Goal: Task Accomplishment & Management: Manage account settings

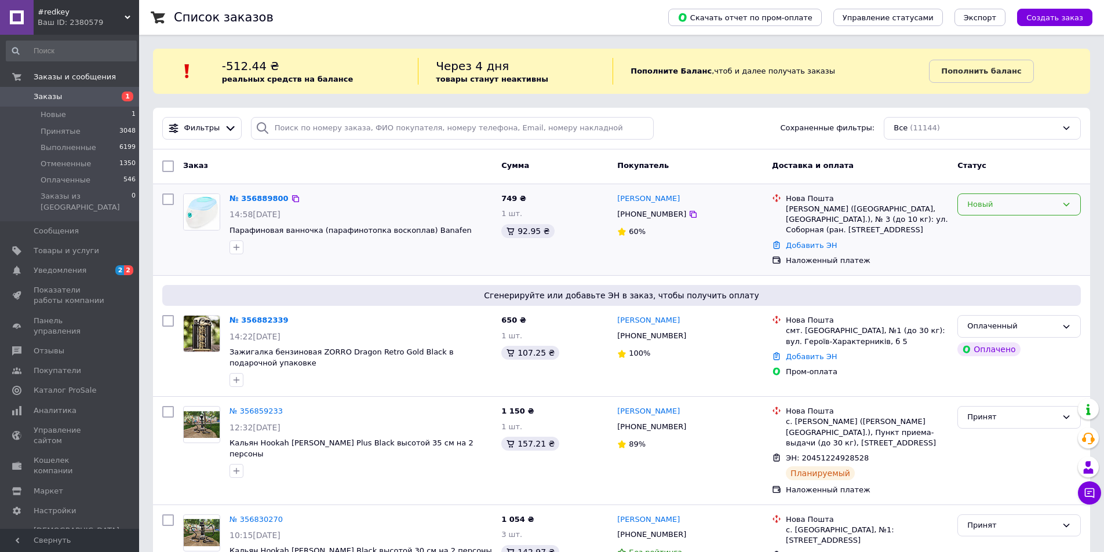
click at [1022, 202] on div "Новый" at bounding box center [1012, 205] width 90 height 12
click at [989, 223] on li "Принят" at bounding box center [1019, 228] width 122 height 21
click at [237, 247] on icon "button" at bounding box center [237, 248] width 6 height 6
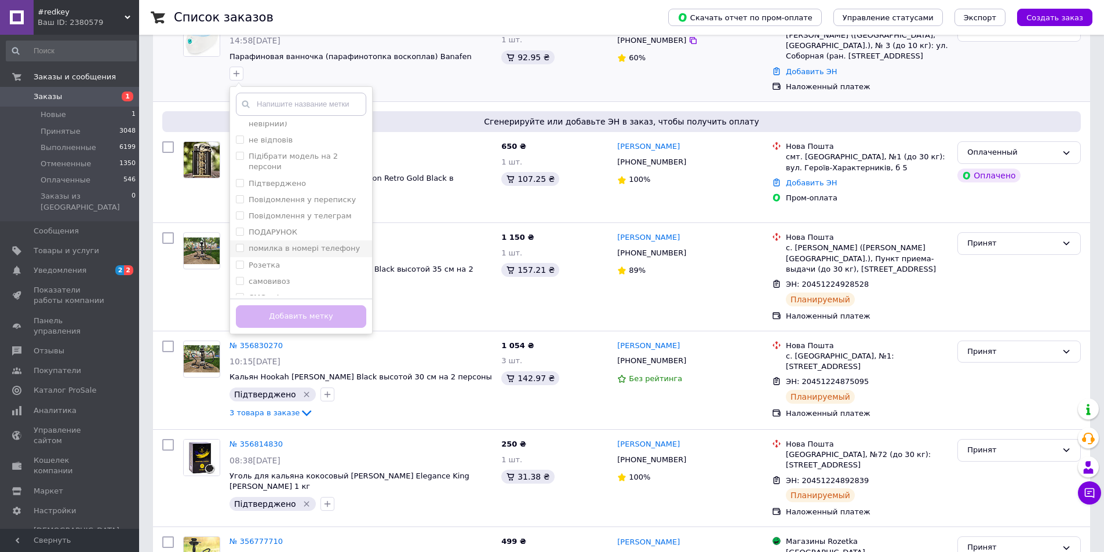
scroll to position [553, 0]
click at [274, 154] on label "не відповів" at bounding box center [271, 158] width 44 height 9
checkbox input "true"
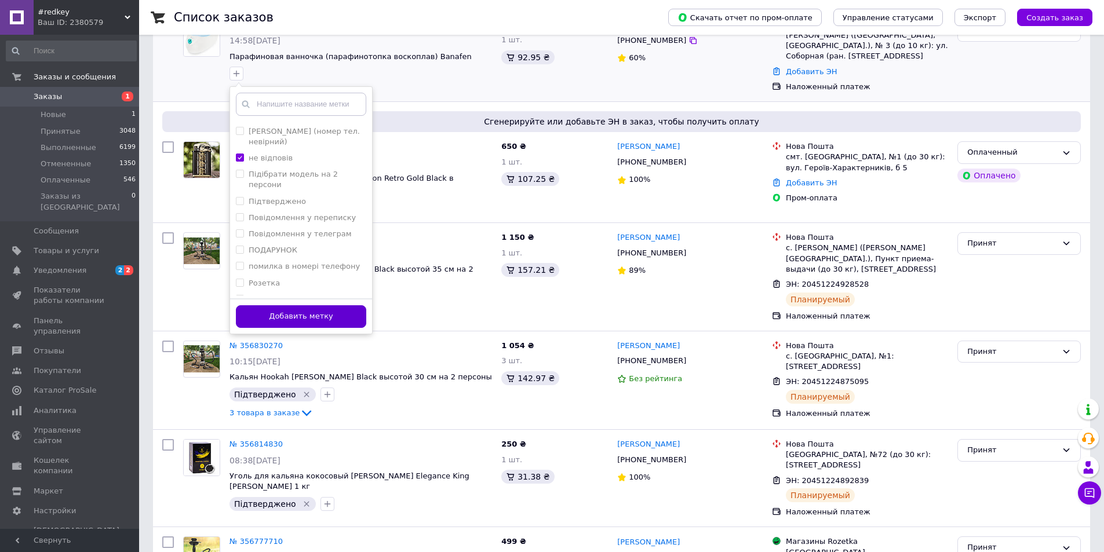
click at [285, 309] on button "Добавить метку" at bounding box center [301, 316] width 130 height 23
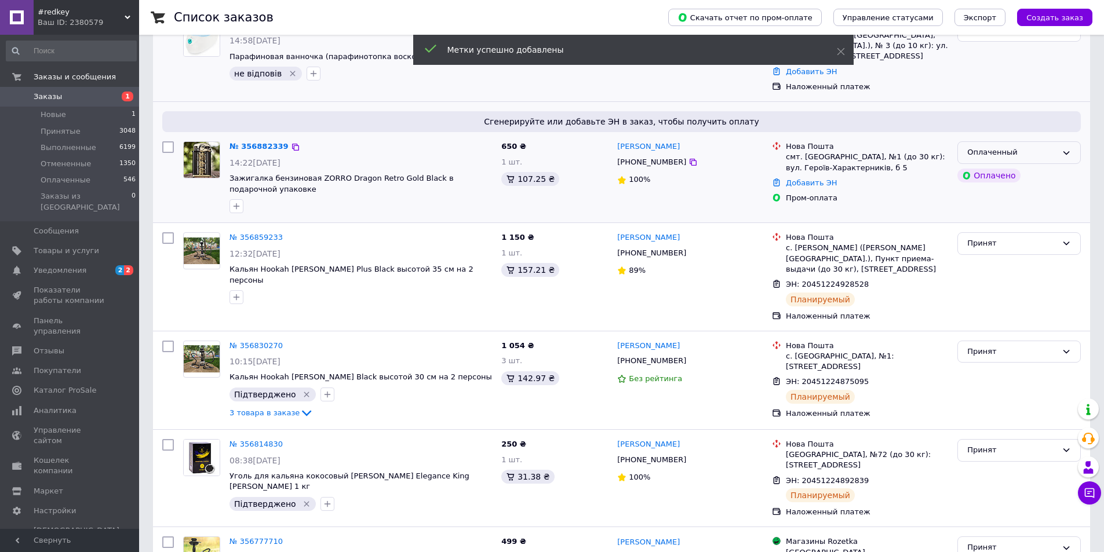
click at [1058, 156] on div "Оплаченный" at bounding box center [1018, 152] width 123 height 23
click at [1033, 172] on li "Принят" at bounding box center [1019, 176] width 122 height 21
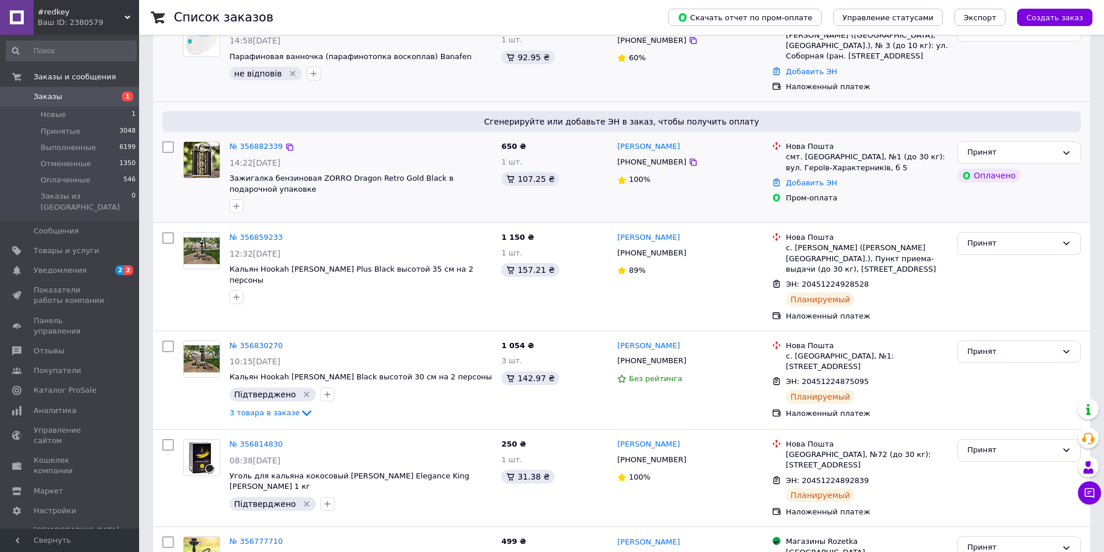
scroll to position [0, 0]
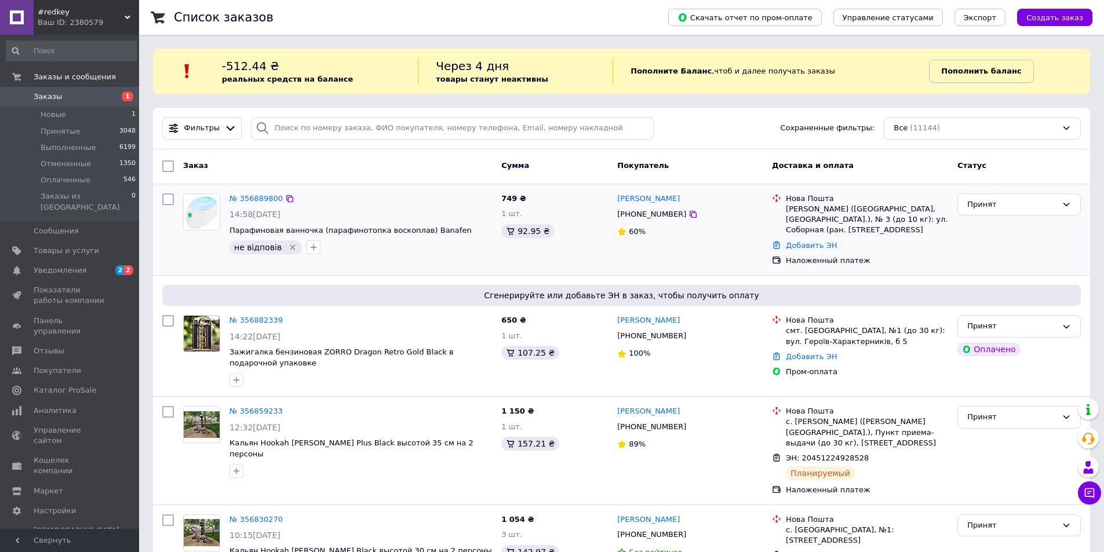
click at [972, 67] on b "Пополнить баланс" at bounding box center [981, 71] width 80 height 9
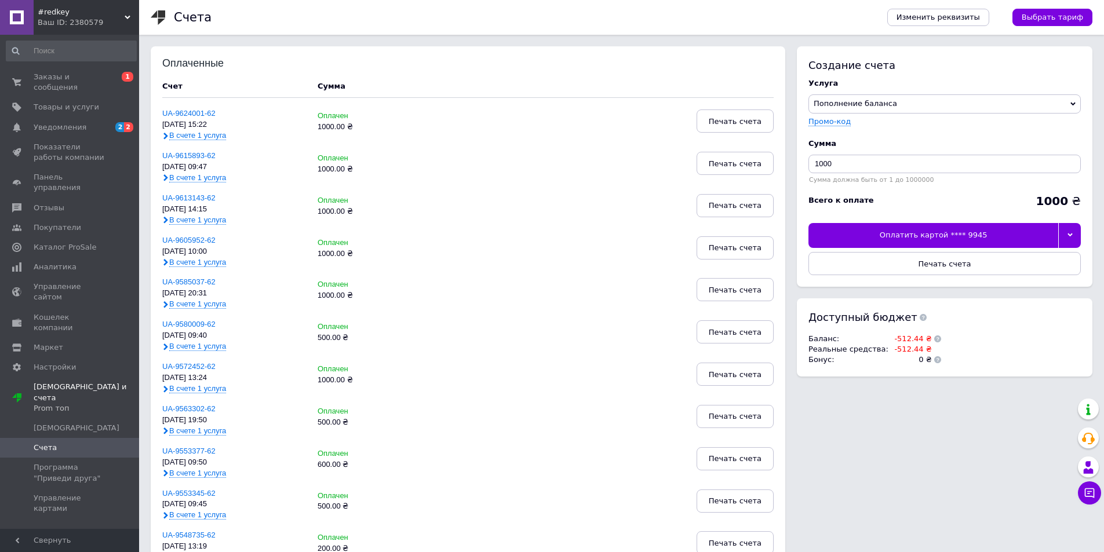
click at [1063, 242] on div at bounding box center [1069, 235] width 23 height 24
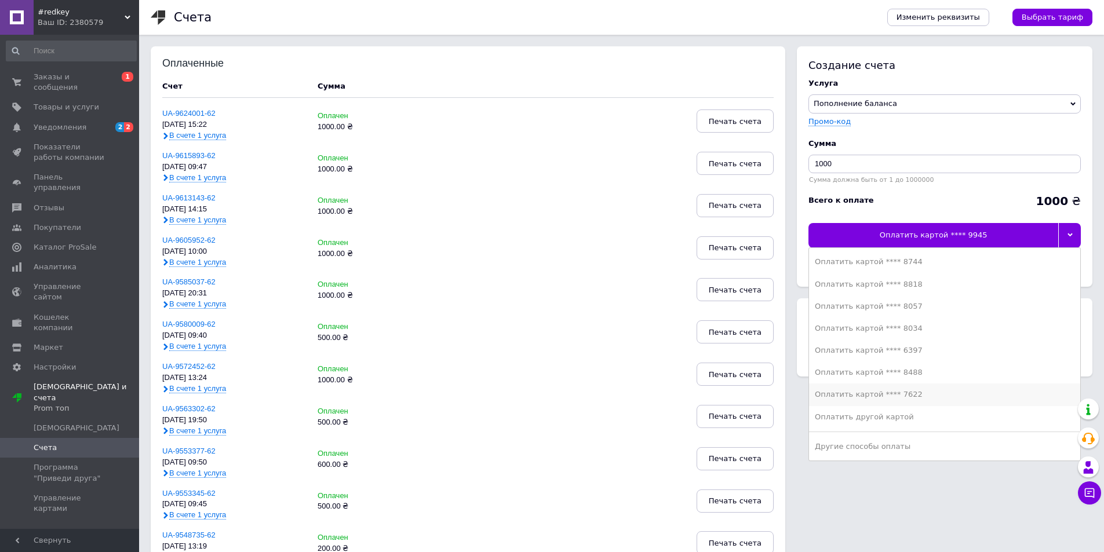
click at [905, 394] on div "Оплатить картой **** 7622" at bounding box center [945, 394] width 260 height 10
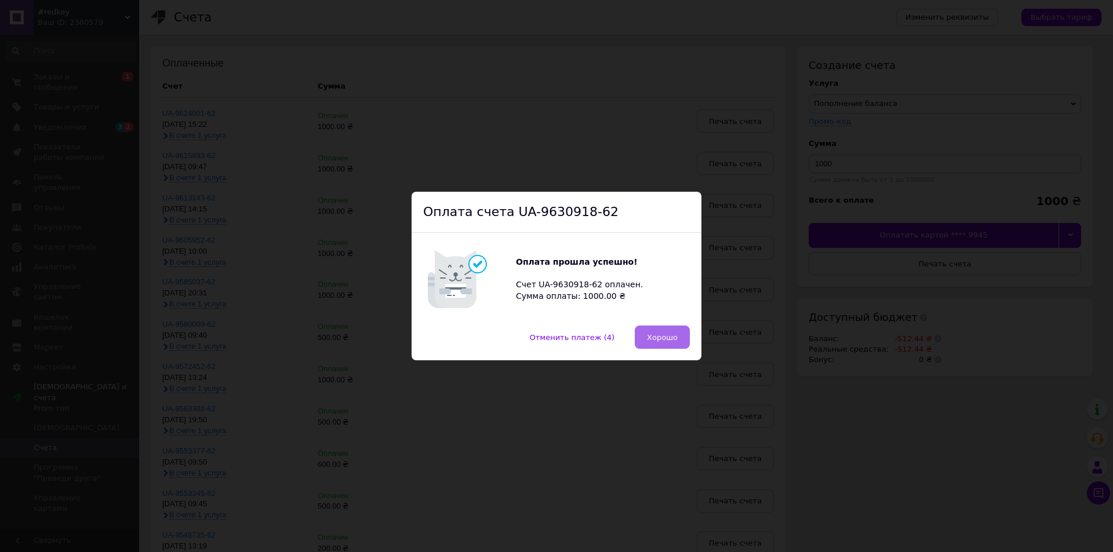
click at [649, 333] on span "Хорошо" at bounding box center [662, 337] width 31 height 9
